Goal: Task Accomplishment & Management: Manage account settings

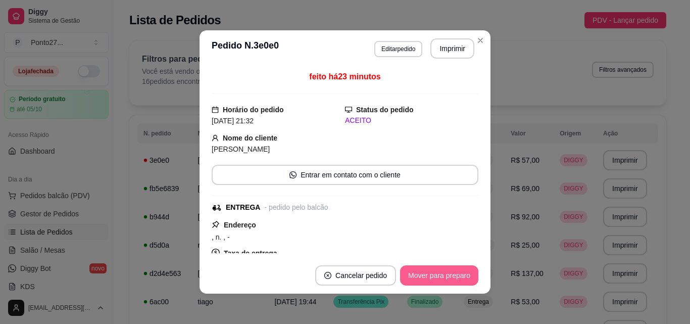
click at [446, 273] on button "Mover para preparo" at bounding box center [439, 275] width 78 height 20
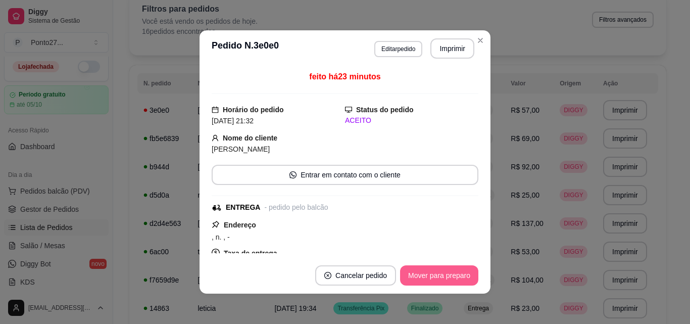
scroll to position [240, 0]
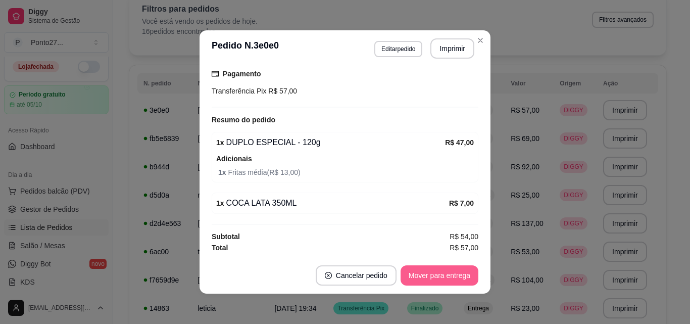
click at [443, 278] on button "Mover para entrega" at bounding box center [439, 275] width 78 height 20
click at [440, 273] on button "Mover para finalizado" at bounding box center [436, 275] width 84 height 20
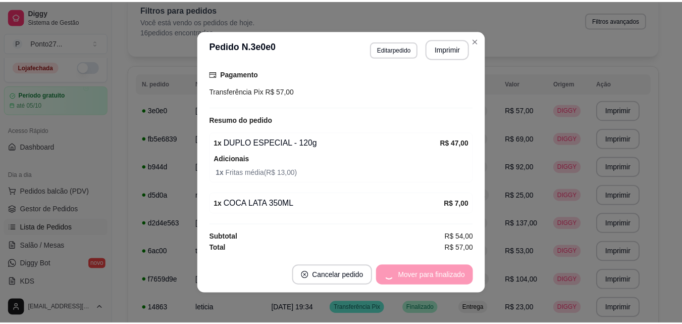
scroll to position [197, 0]
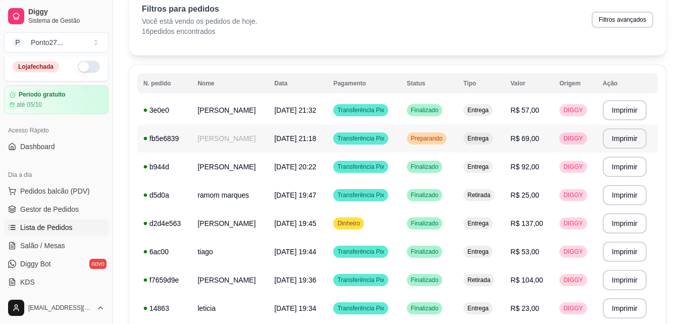
click at [442, 137] on span "Preparando" at bounding box center [427, 138] width 36 height 8
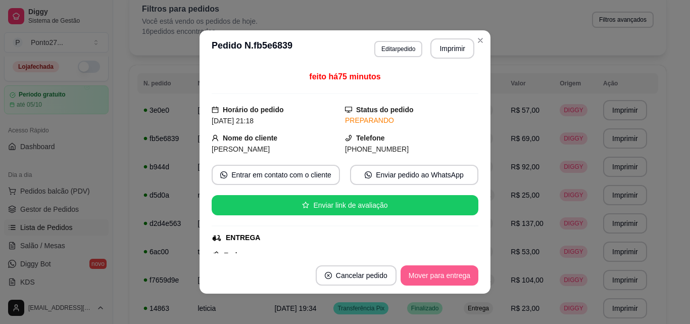
click at [429, 271] on button "Mover para entrega" at bounding box center [439, 275] width 78 height 20
click at [429, 271] on button "Mover para finalizado" at bounding box center [436, 276] width 81 height 20
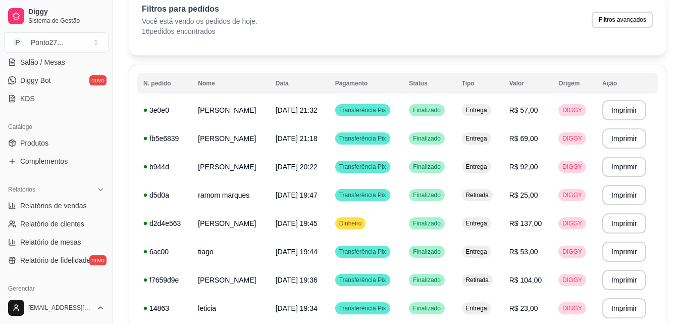
scroll to position [185, 0]
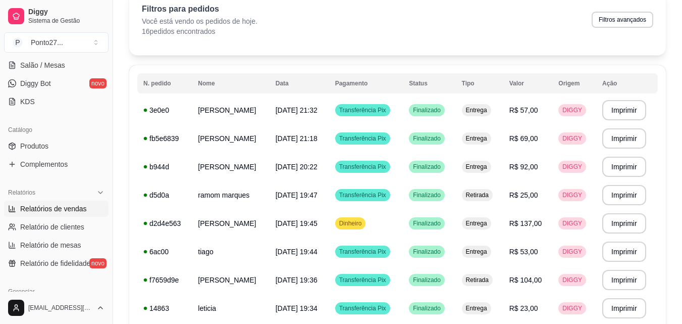
click at [69, 208] on span "Relatórios de vendas" at bounding box center [53, 208] width 67 height 10
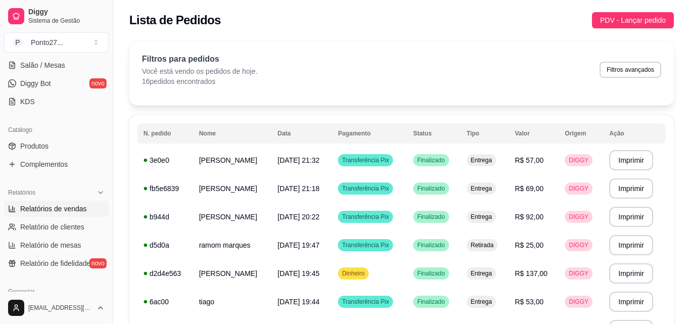
select select "ALL"
select select "0"
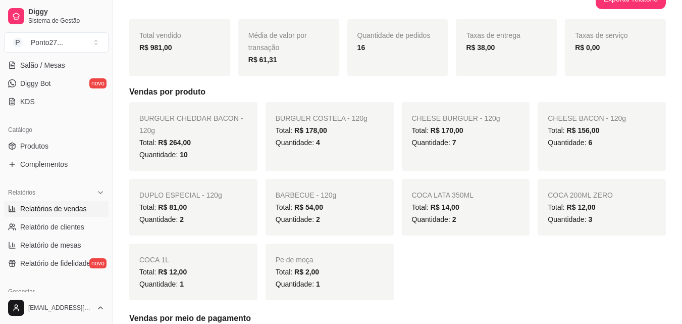
scroll to position [131, 0]
